Goal: Task Accomplishment & Management: Use online tool/utility

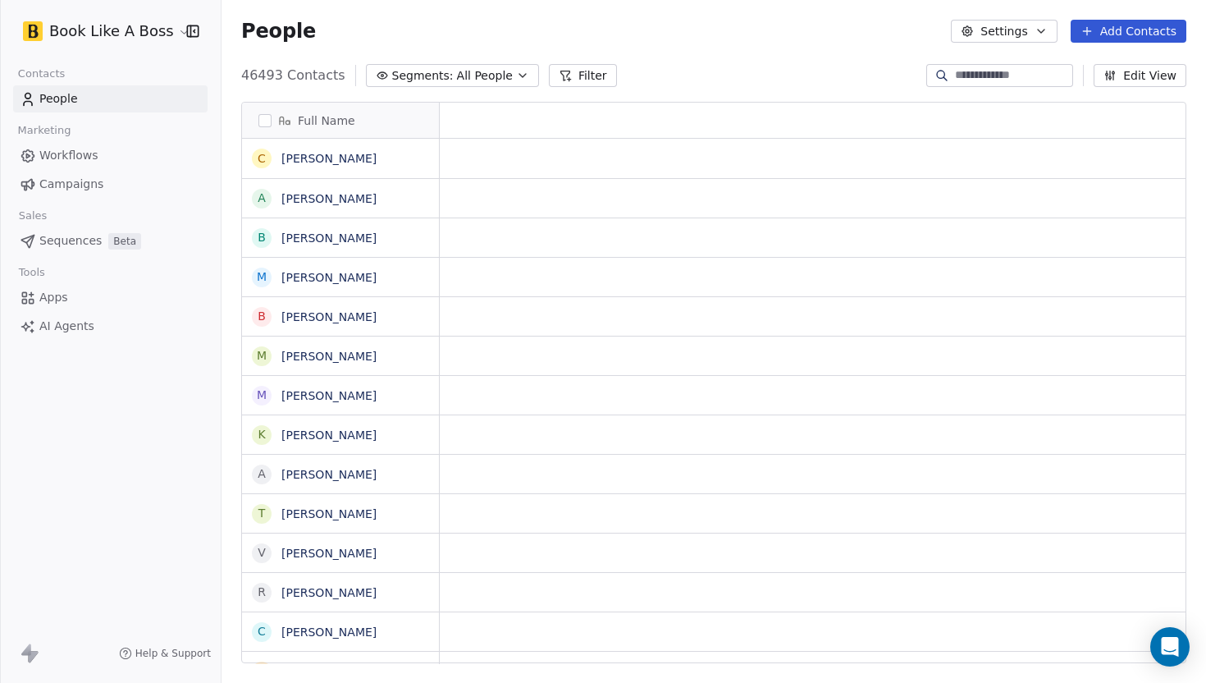
scroll to position [1, 1]
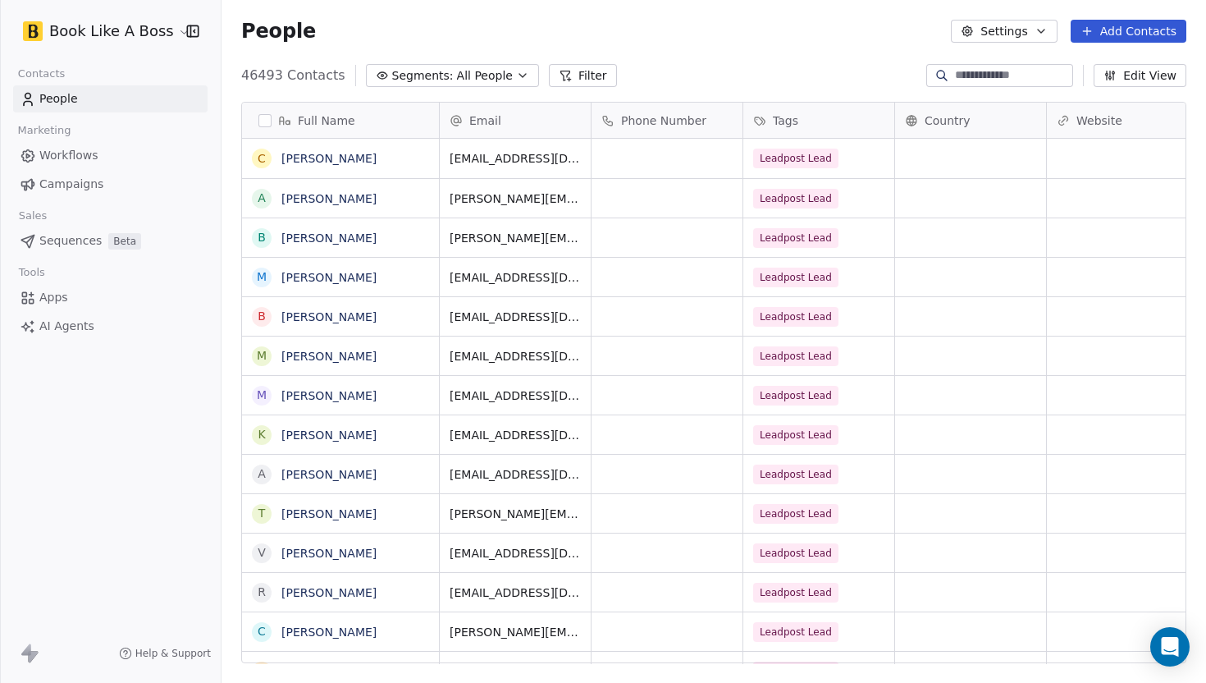
click at [1159, 37] on button "Add Contacts" at bounding box center [1129, 31] width 116 height 23
click at [1126, 104] on div "Import from CSV" at bounding box center [1124, 93] width 152 height 26
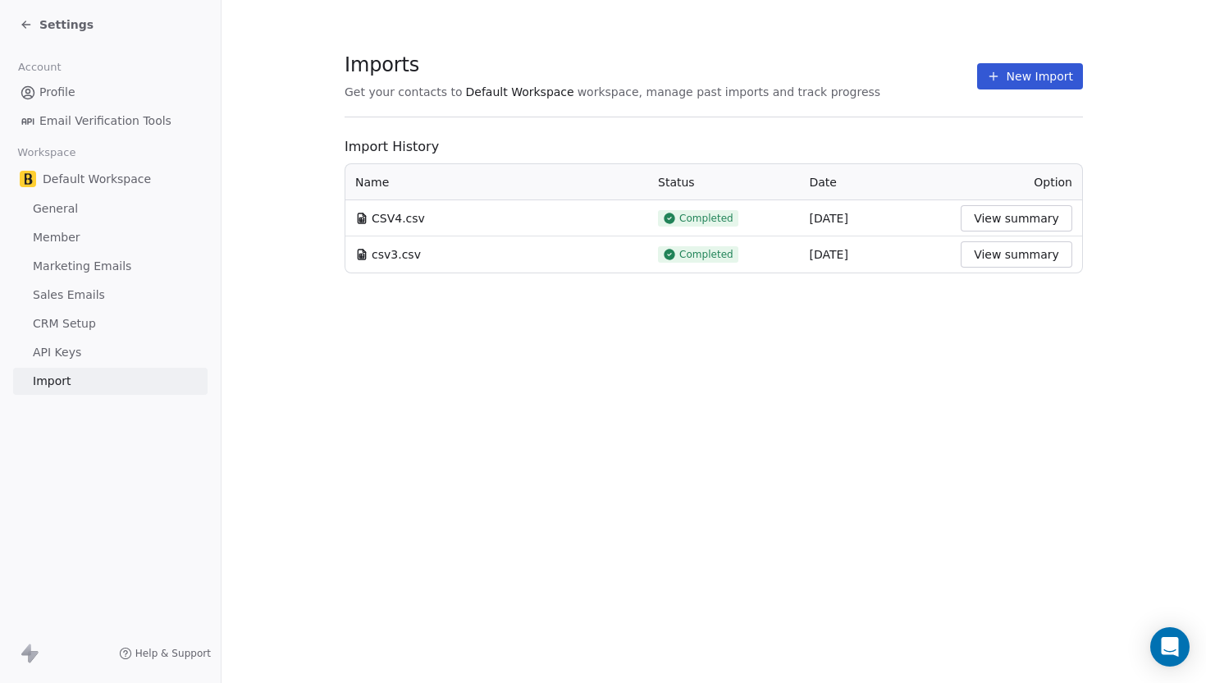
click at [984, 90] on section "Imports Get your contacts to Default Workspace workspace, manage past imports a…" at bounding box center [714, 85] width 738 height 65
click at [987, 83] on button "New Import" at bounding box center [1030, 76] width 106 height 26
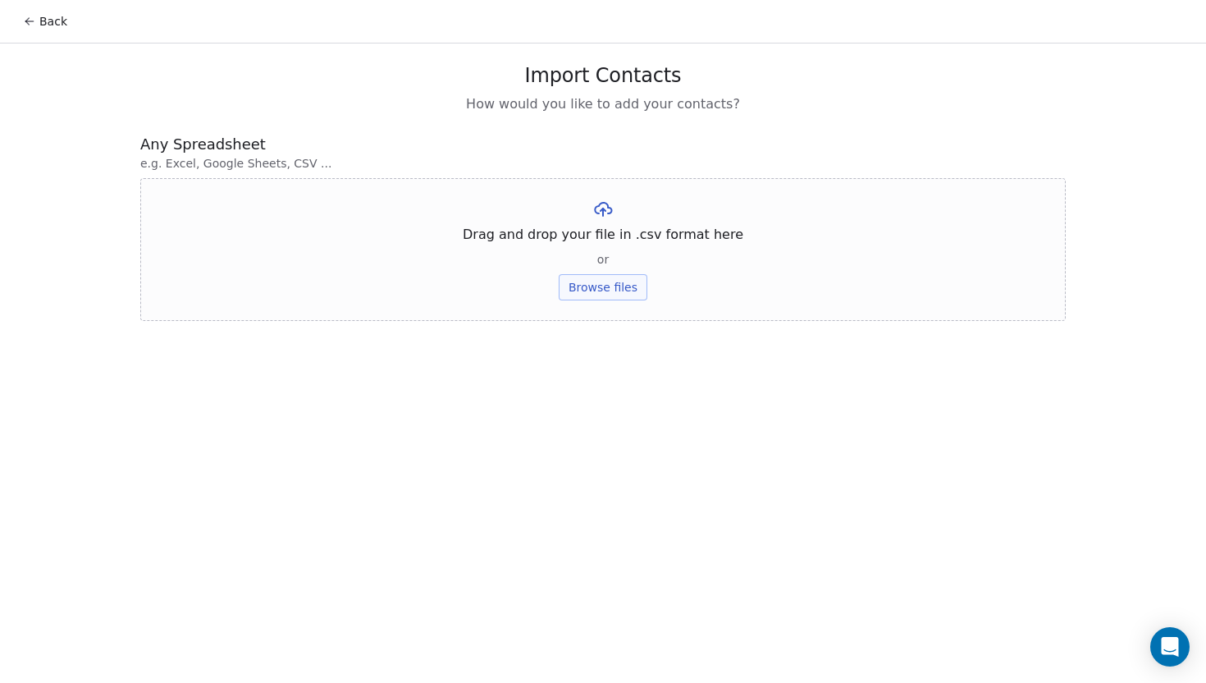
click at [610, 277] on button "Browse files" at bounding box center [603, 287] width 89 height 26
click at [619, 246] on button "Upload" at bounding box center [603, 241] width 60 height 26
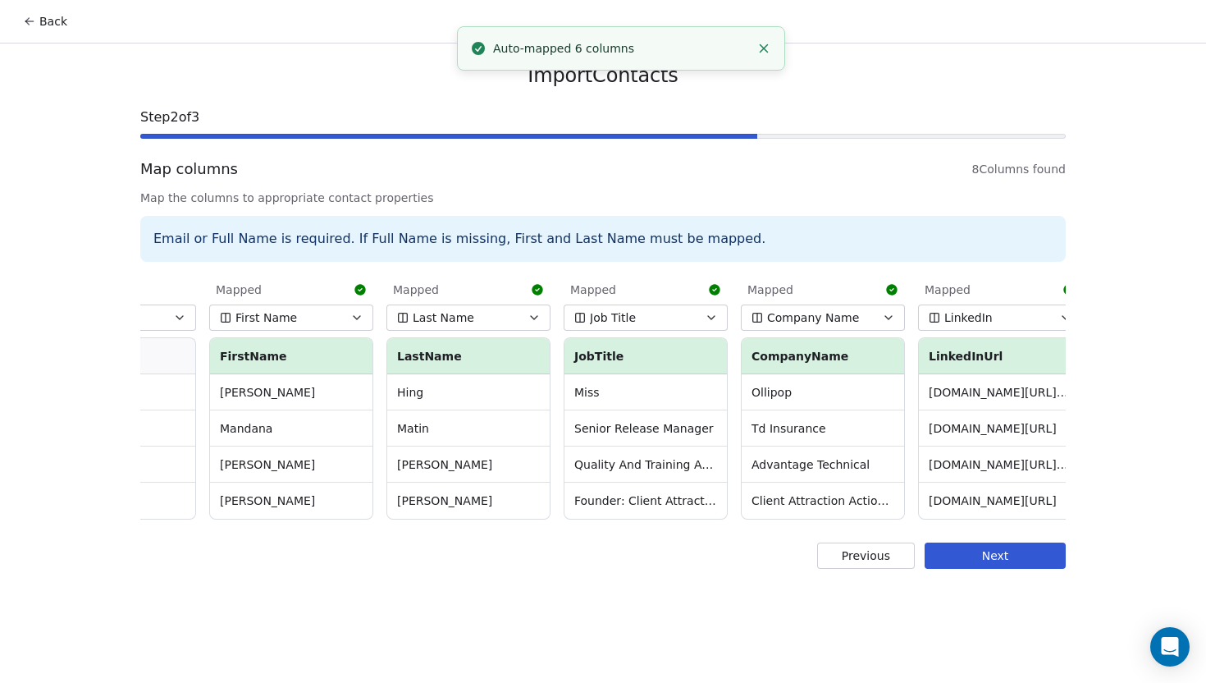
scroll to position [0, 178]
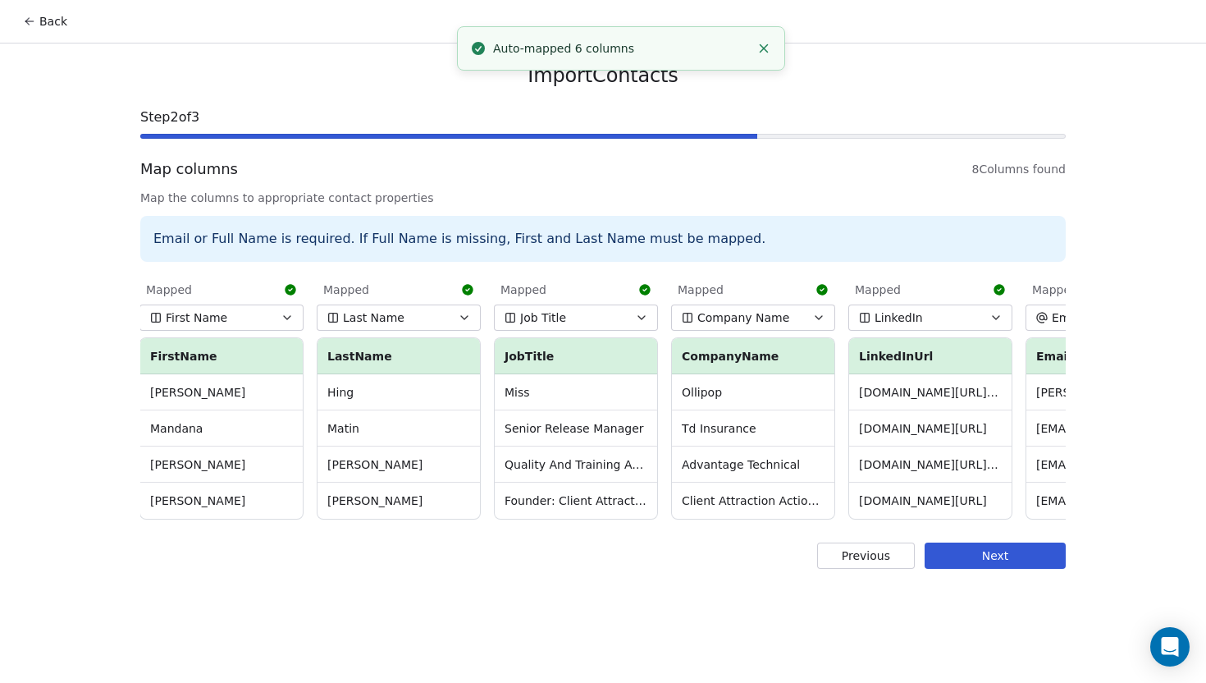
click at [633, 319] on button "Job Title" at bounding box center [576, 317] width 164 height 26
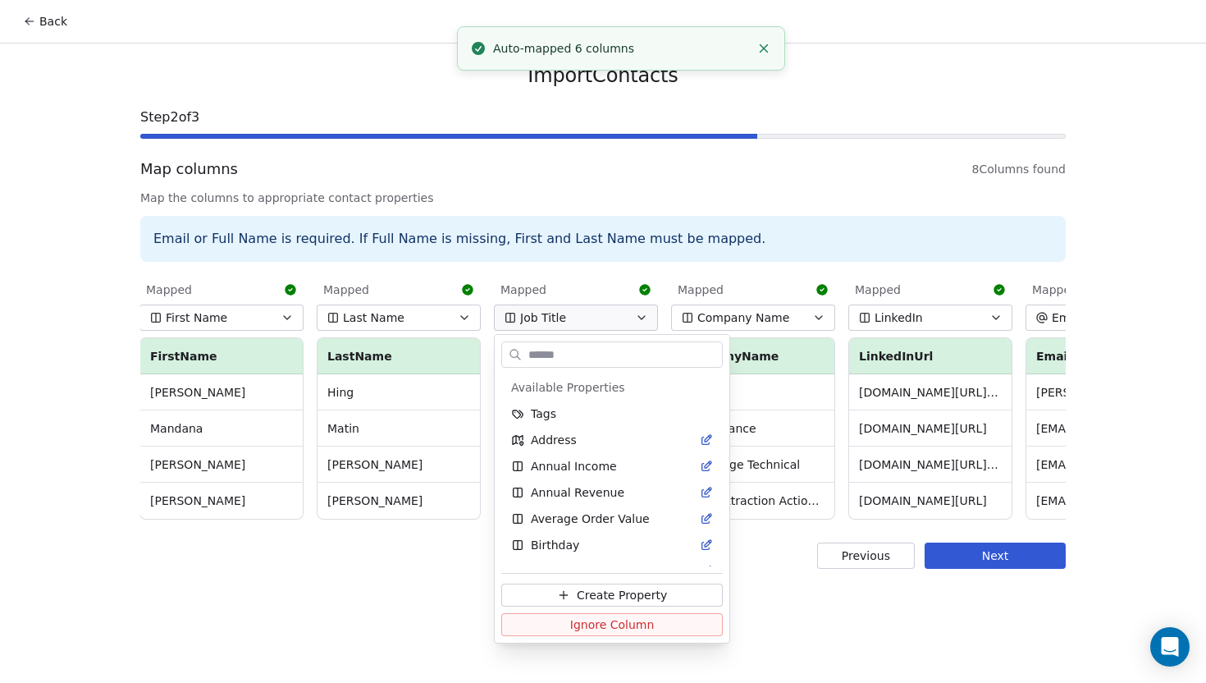
scroll to position [412, 0]
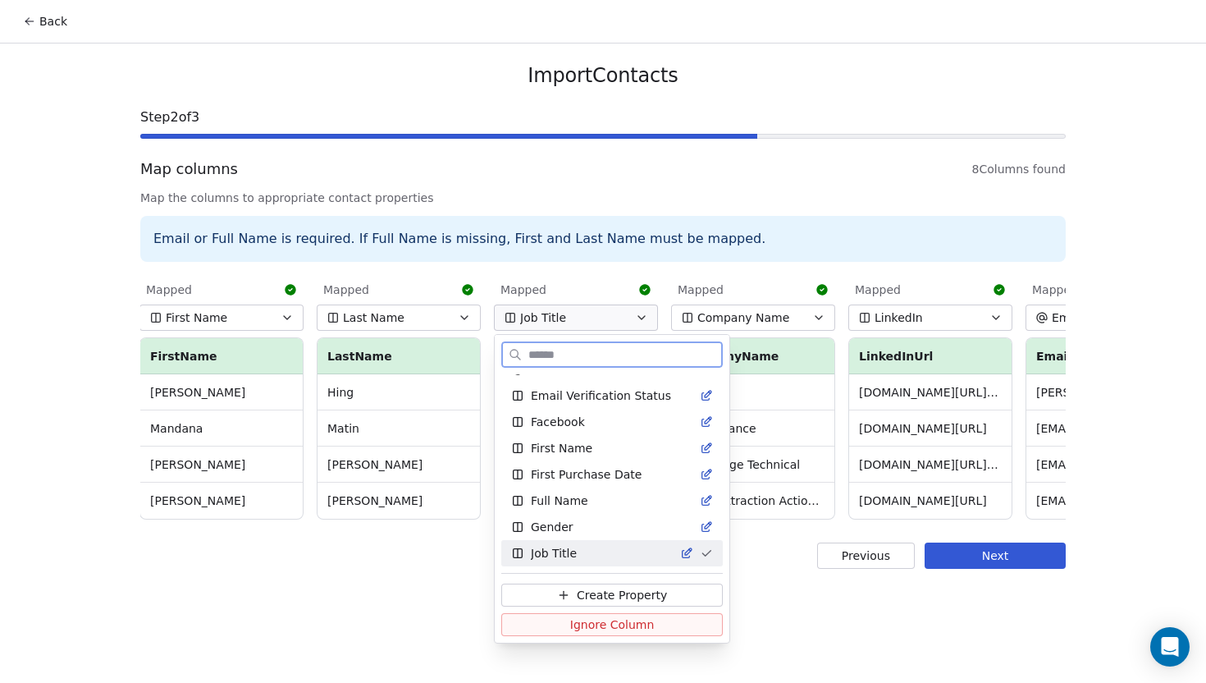
click at [614, 622] on span "Ignore Column" at bounding box center [612, 624] width 84 height 16
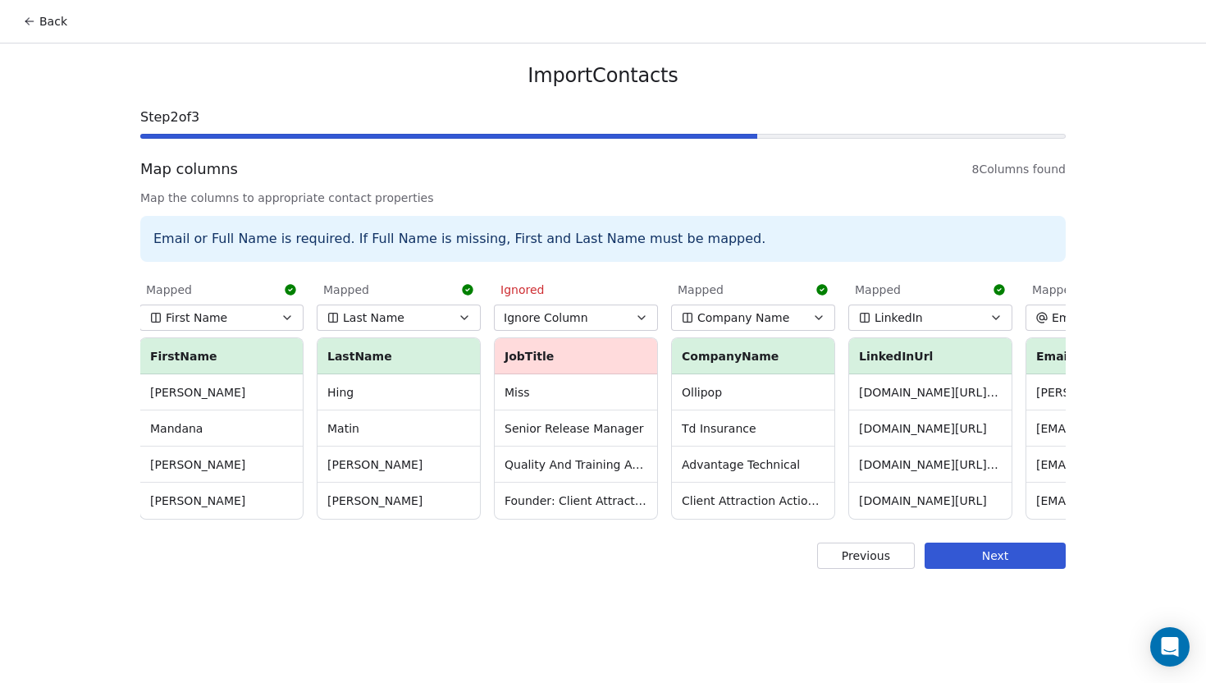
click at [923, 317] on button "LinkedIn" at bounding box center [930, 317] width 164 height 26
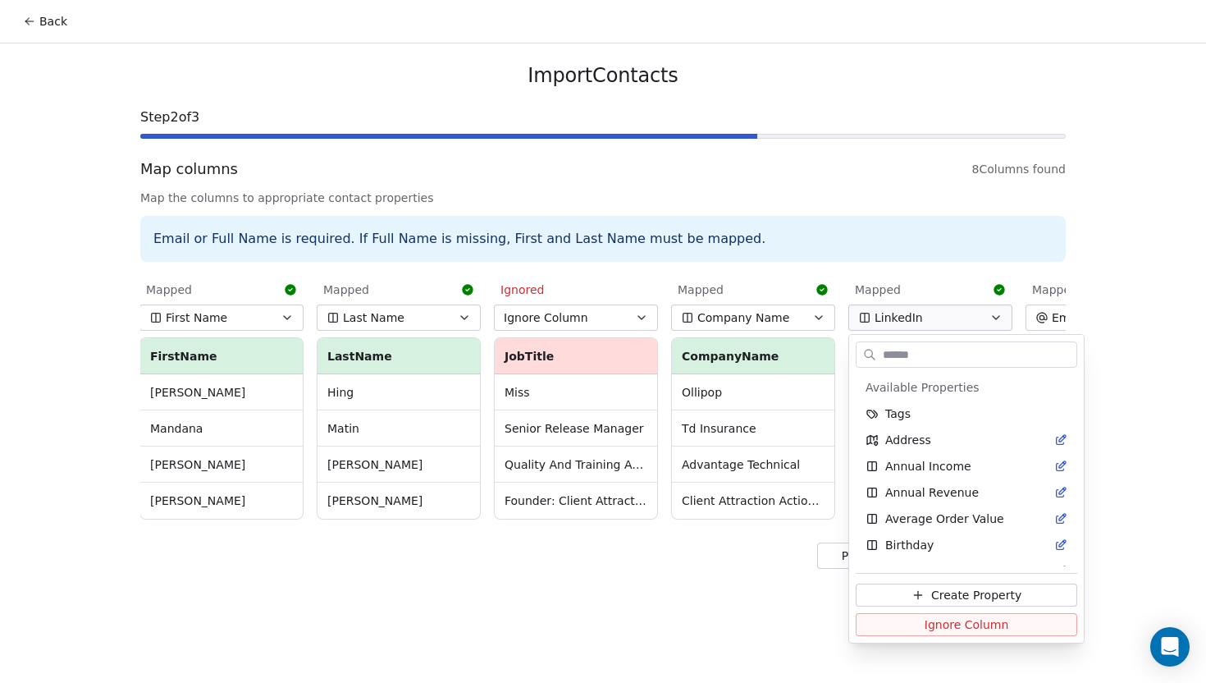
scroll to position [569, 0]
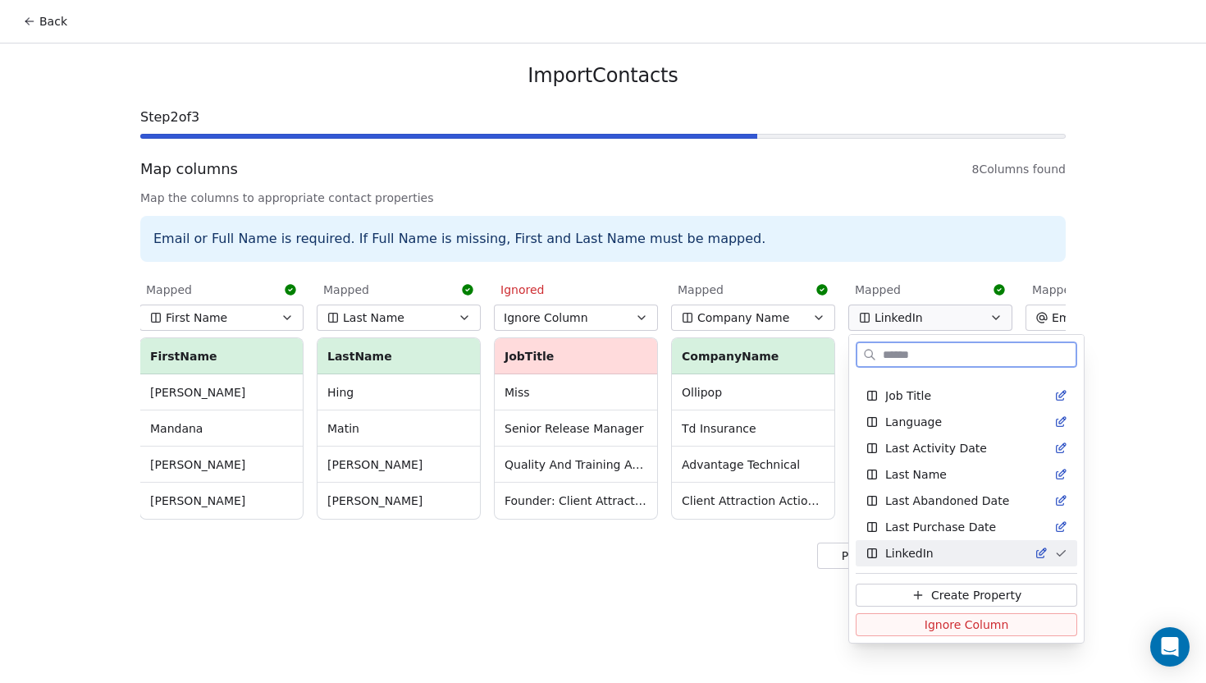
click at [907, 625] on button "Ignore Column" at bounding box center [966, 624] width 221 height 23
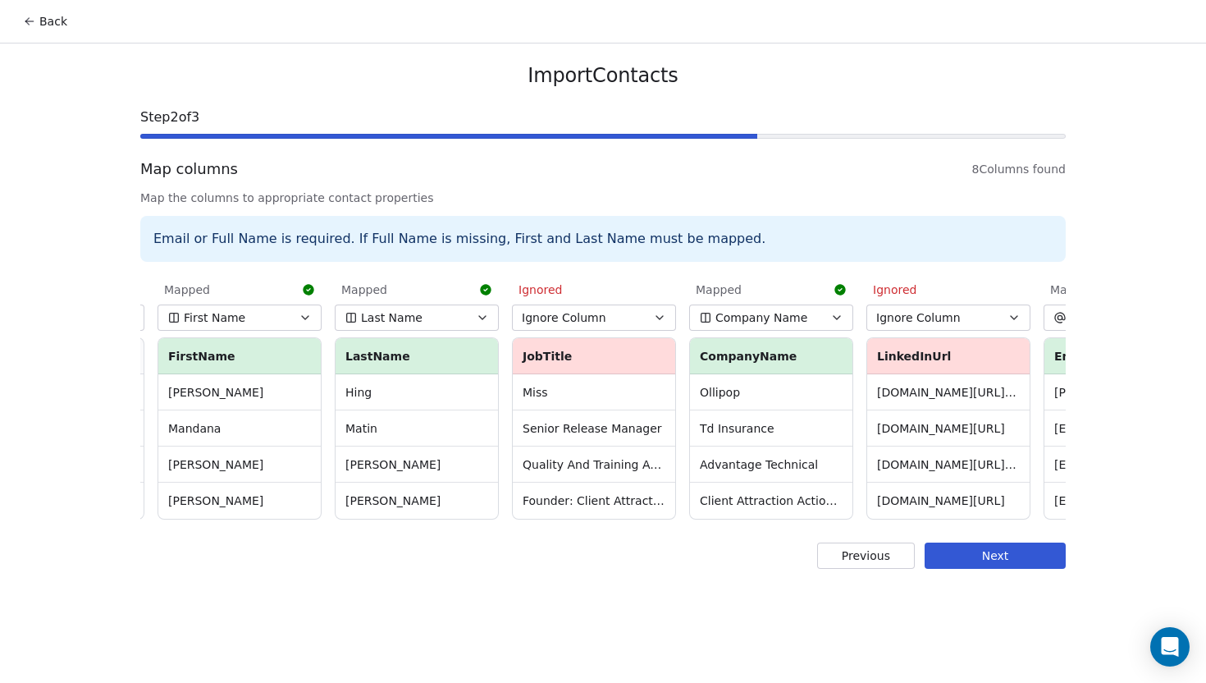
scroll to position [0, 479]
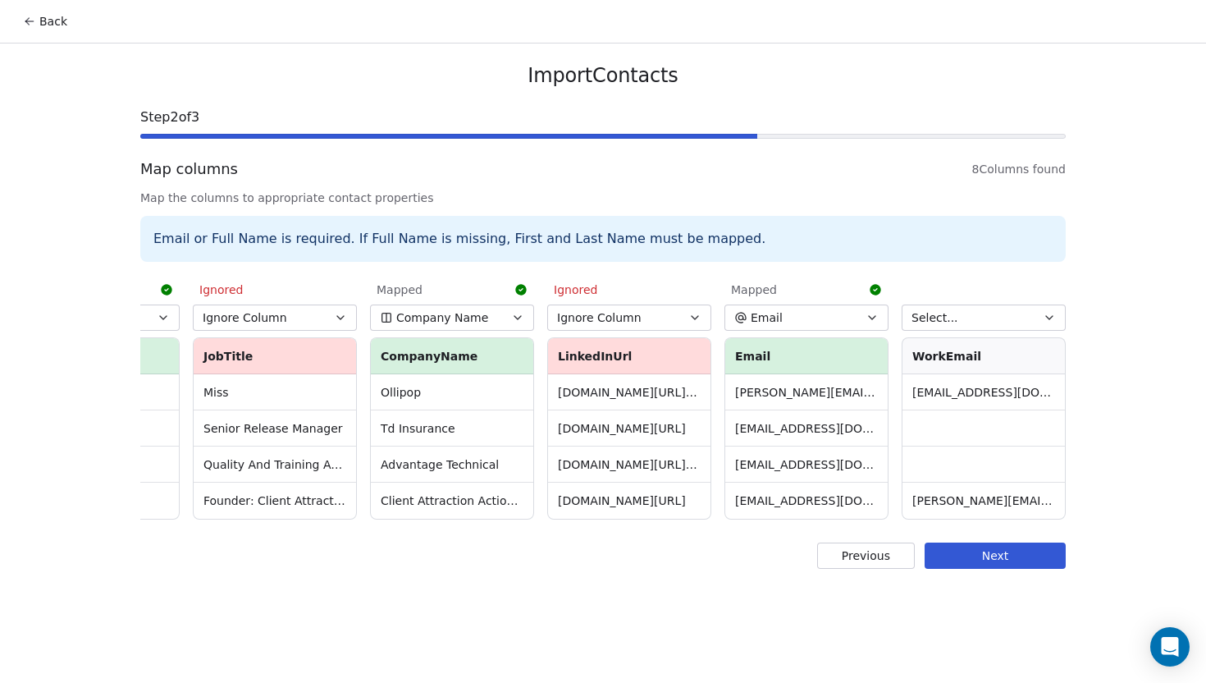
click at [1000, 550] on button "Next" at bounding box center [995, 555] width 141 height 26
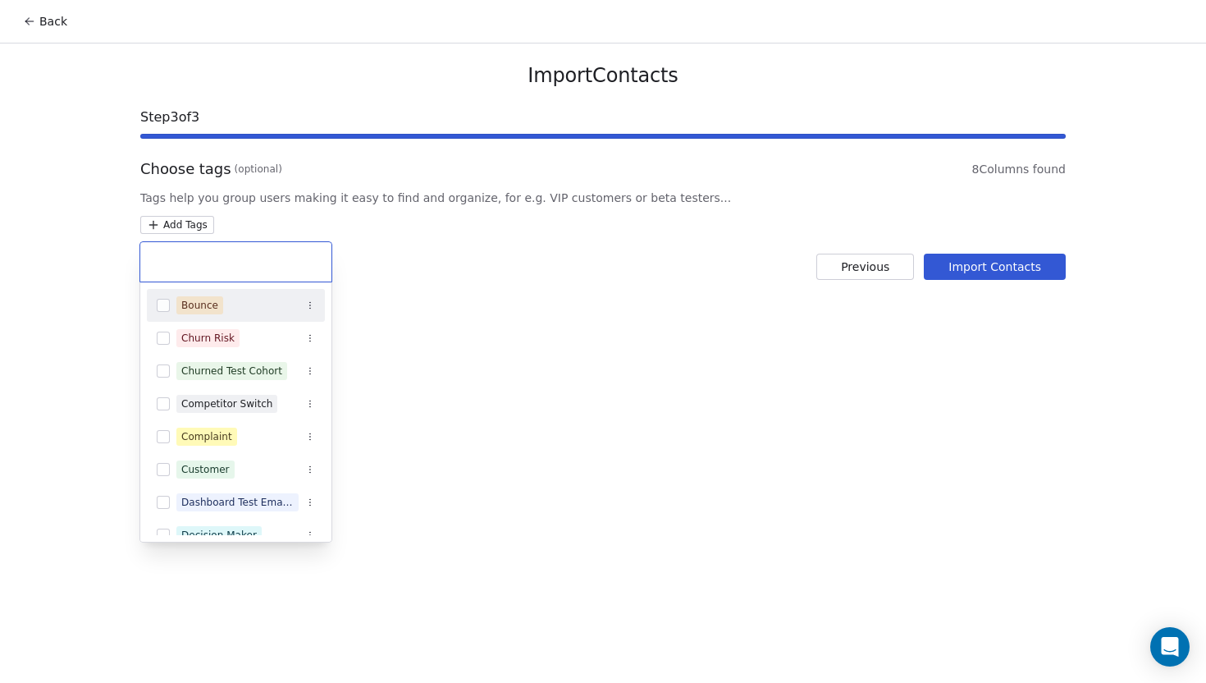
click at [159, 220] on html "Back Import Contacts Step 3 of 3 Choose tags (optional) 8 Columns found Tags he…" at bounding box center [603, 341] width 1206 height 683
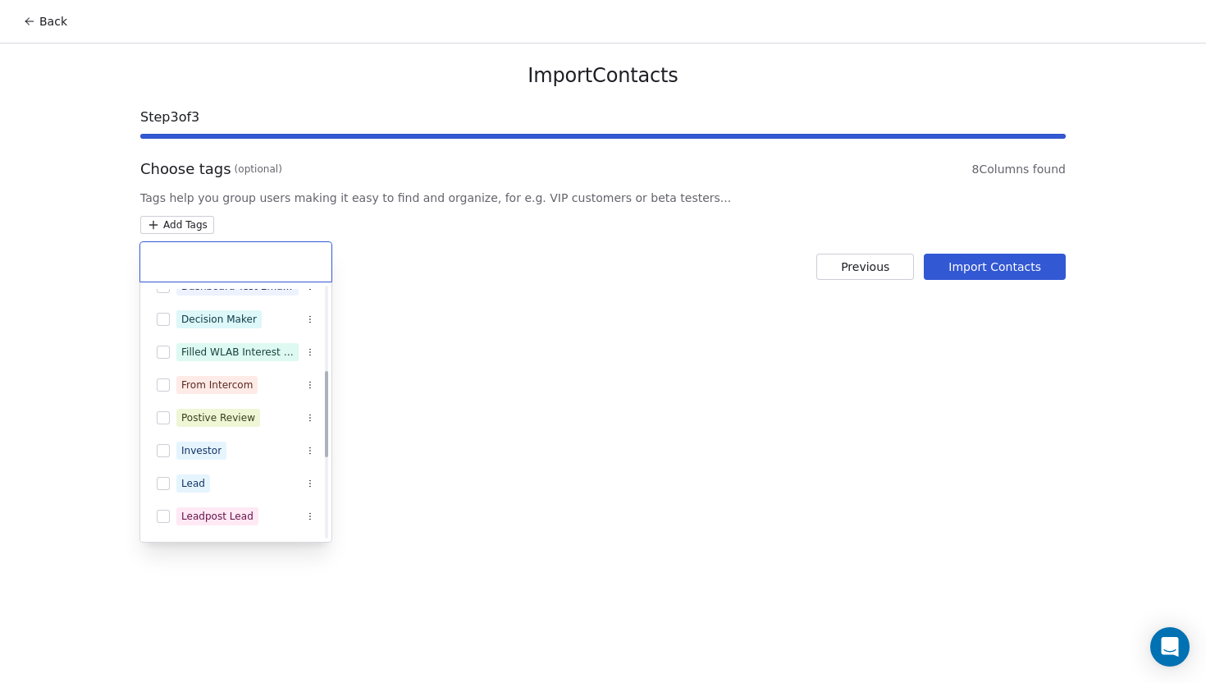
scroll to position [253, 0]
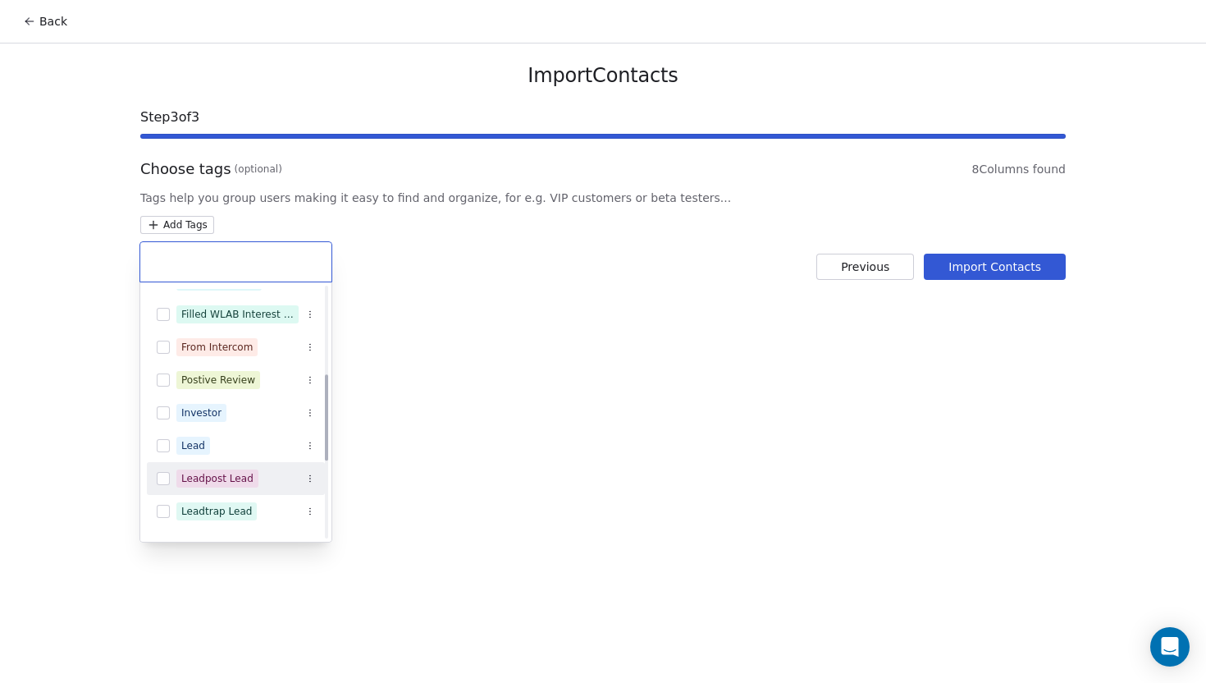
click at [158, 474] on button "Suggestions" at bounding box center [163, 478] width 13 height 13
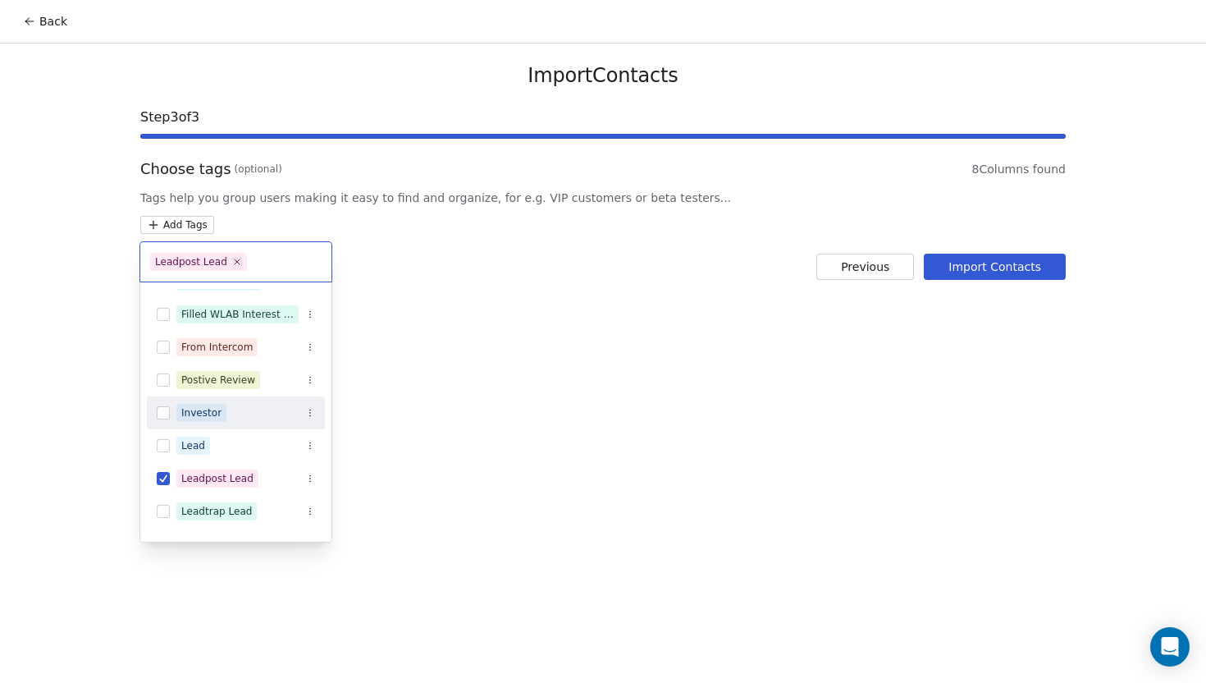
click at [532, 339] on html "Back Import Contacts Step 3 of 3 Choose tags (optional) 8 Columns found Tags he…" at bounding box center [603, 341] width 1206 height 683
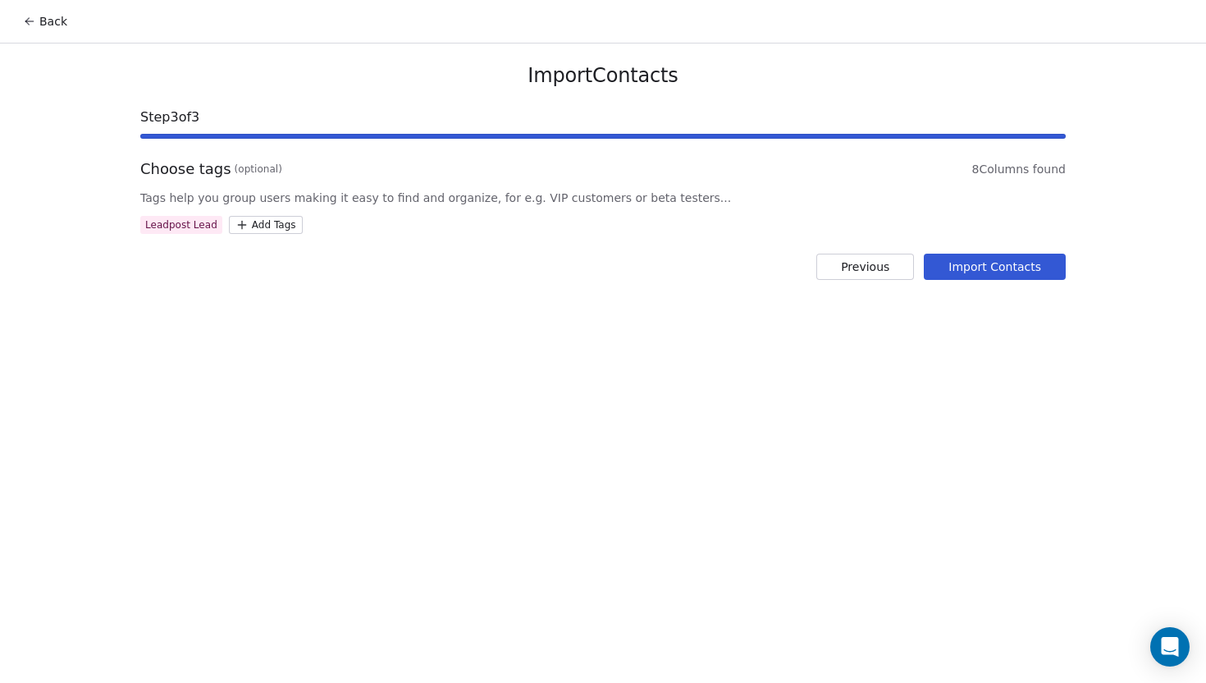
click at [934, 280] on div "Import Contacts Step 3 of 3 Choose tags (optional) 8 Columns found Tags help yo…" at bounding box center [603, 171] width 965 height 256
click at [934, 276] on button "Import Contacts" at bounding box center [995, 266] width 142 height 26
